Goal: Task Accomplishment & Management: Manage account settings

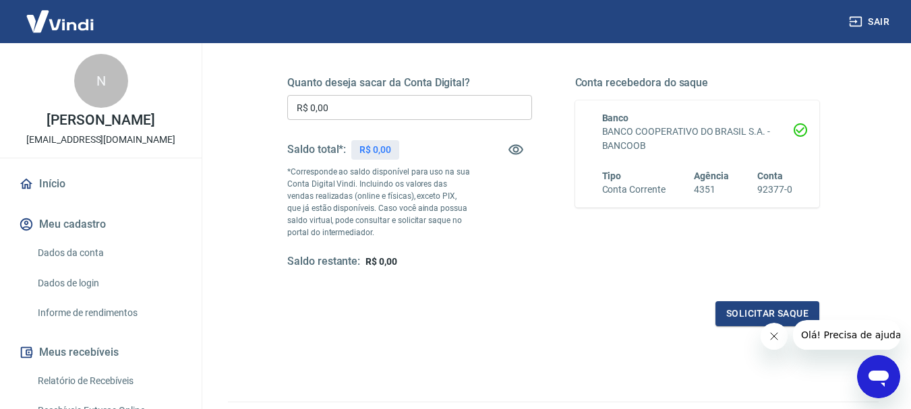
scroll to position [202, 0]
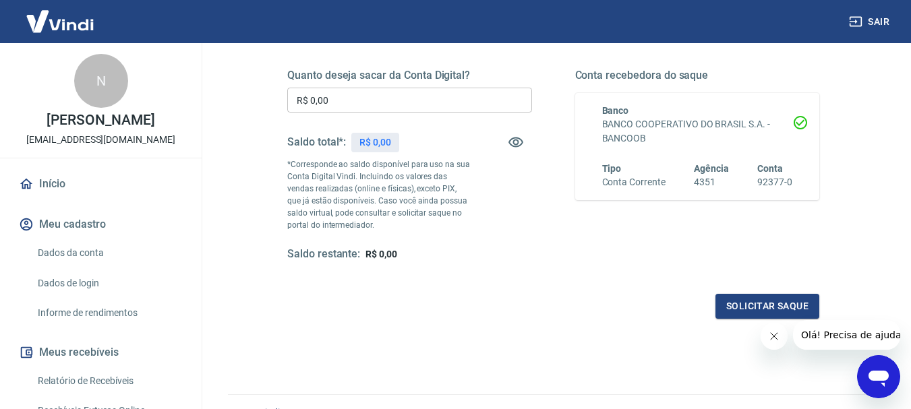
click at [454, 289] on div "Quanto deseja sacar da Conta Digital? R$ 0,00 ​ Saldo total*: R$ 0,00 *Correspo…" at bounding box center [553, 177] width 532 height 283
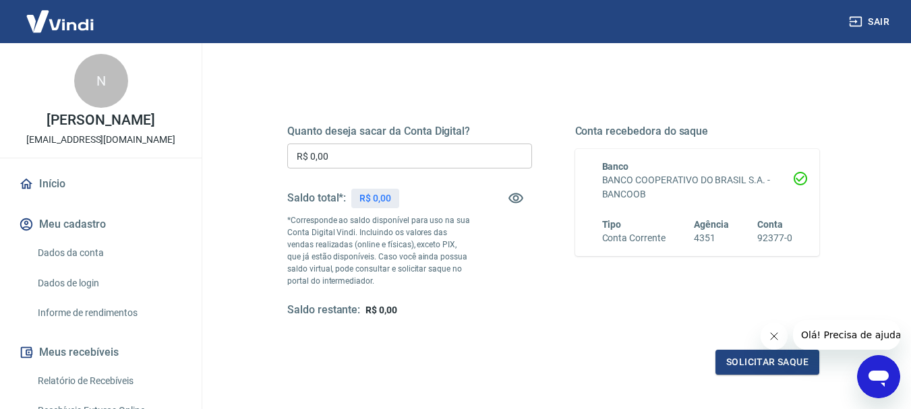
scroll to position [202, 0]
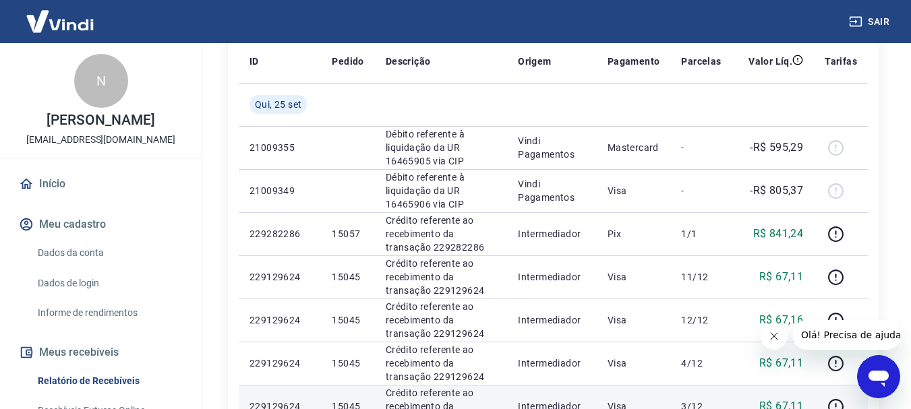
scroll to position [270, 0]
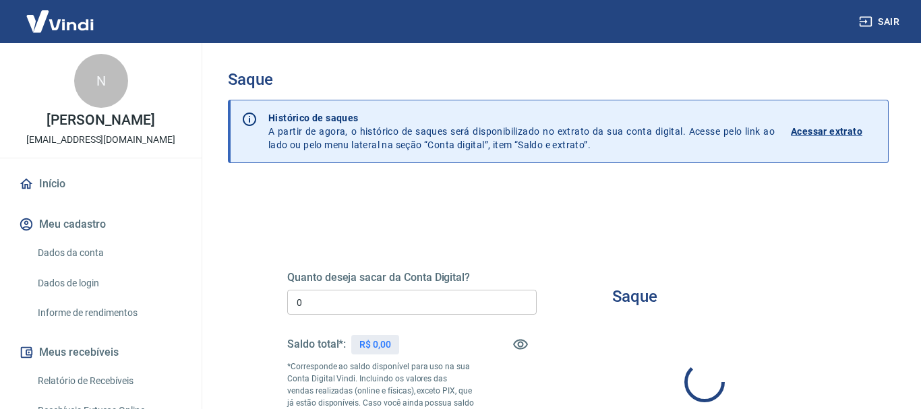
type input "R$ 0,00"
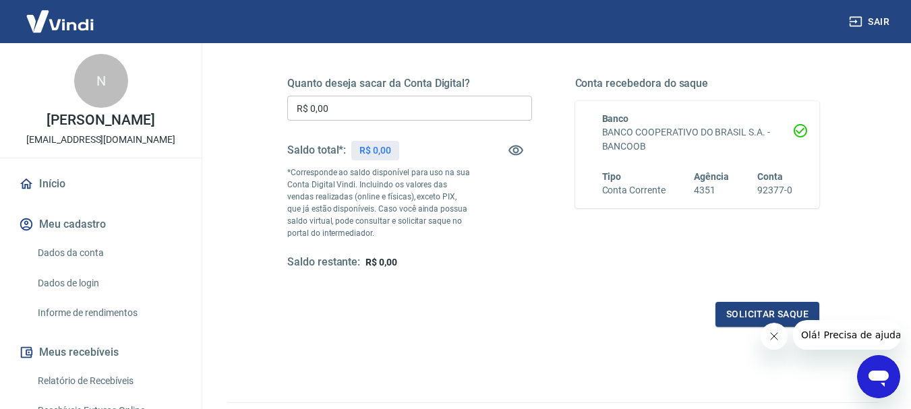
scroll to position [135, 0]
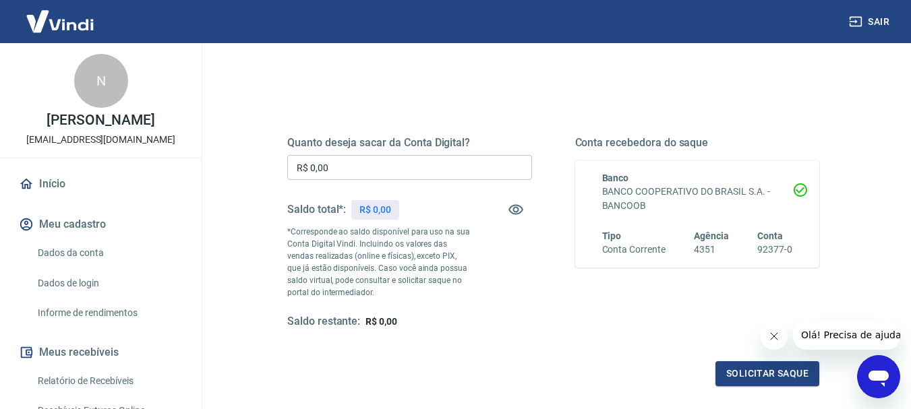
click at [542, 344] on div "Quanto deseja sacar da Conta Digital? R$ 0,00 ​ Saldo total*: R$ 0,00 *Correspo…" at bounding box center [553, 245] width 532 height 283
